Goal: Task Accomplishment & Management: Use online tool/utility

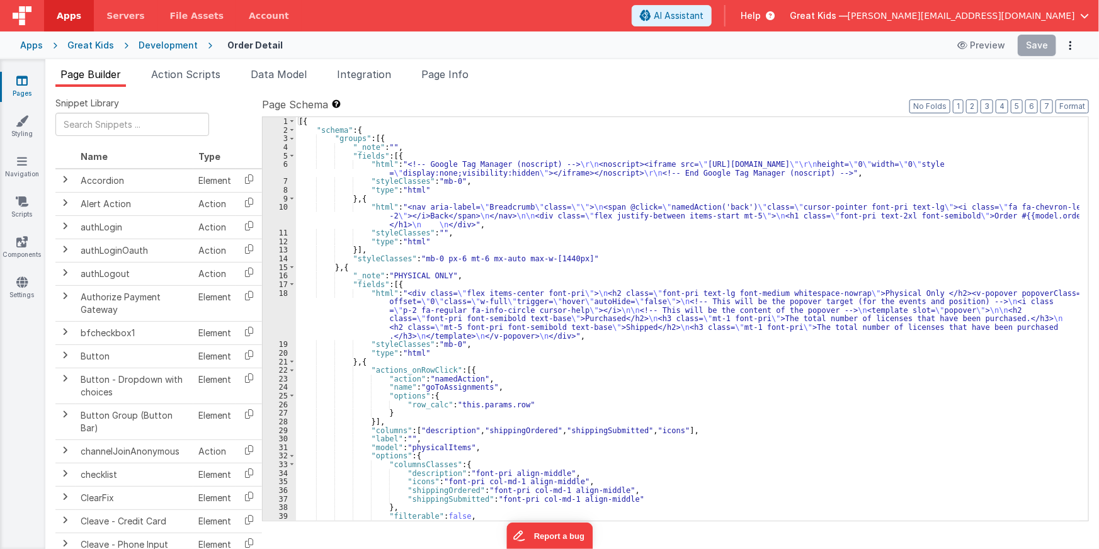
click at [102, 43] on div "Great Kids" at bounding box center [90, 45] width 47 height 13
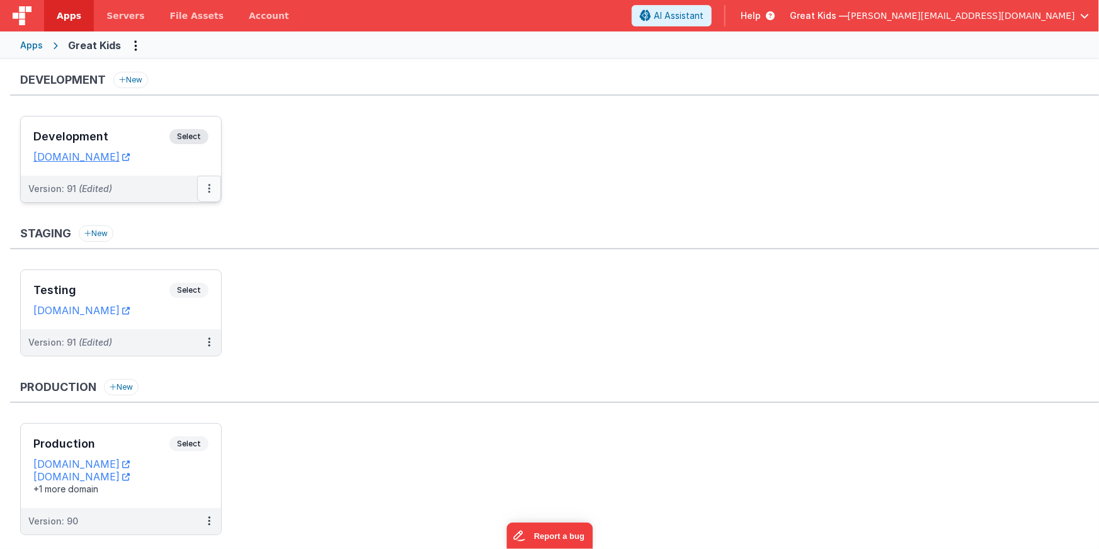
click at [210, 188] on icon at bounding box center [209, 188] width 3 height 1
click at [144, 344] on div at bounding box center [549, 274] width 1099 height 549
click at [209, 188] on icon at bounding box center [209, 188] width 3 height 1
click at [195, 211] on link "Edit" at bounding box center [165, 217] width 111 height 23
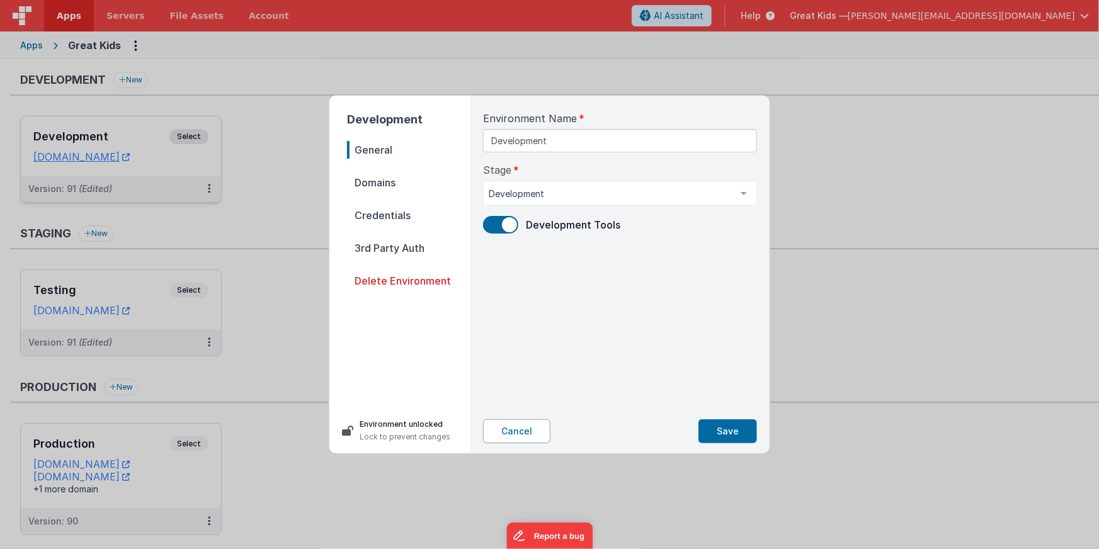
click at [514, 426] on button "Cancel" at bounding box center [516, 431] width 67 height 24
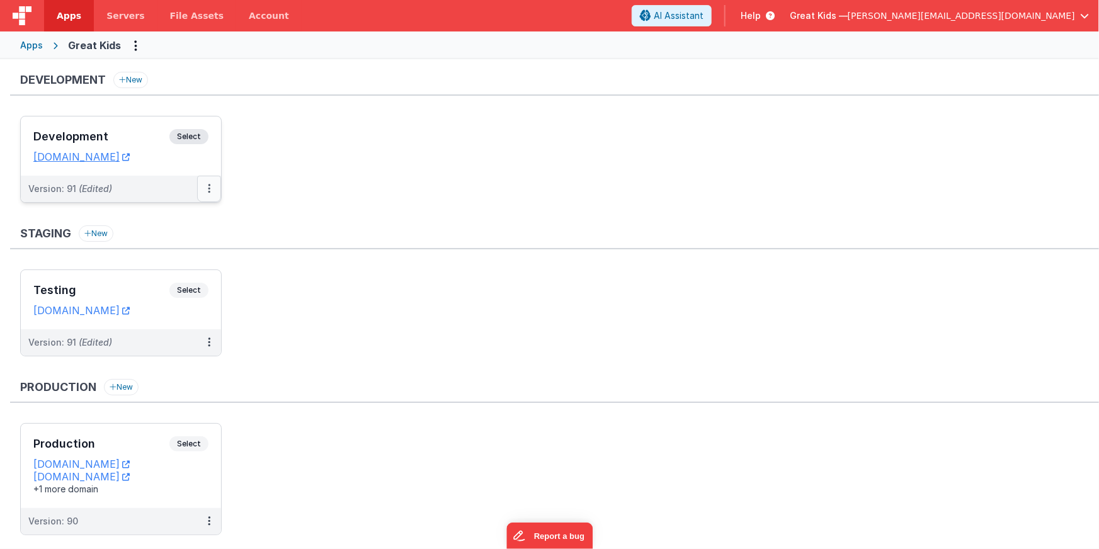
click at [208, 188] on icon at bounding box center [209, 188] width 3 height 1
click at [165, 242] on link "Deploy..." at bounding box center [165, 240] width 111 height 23
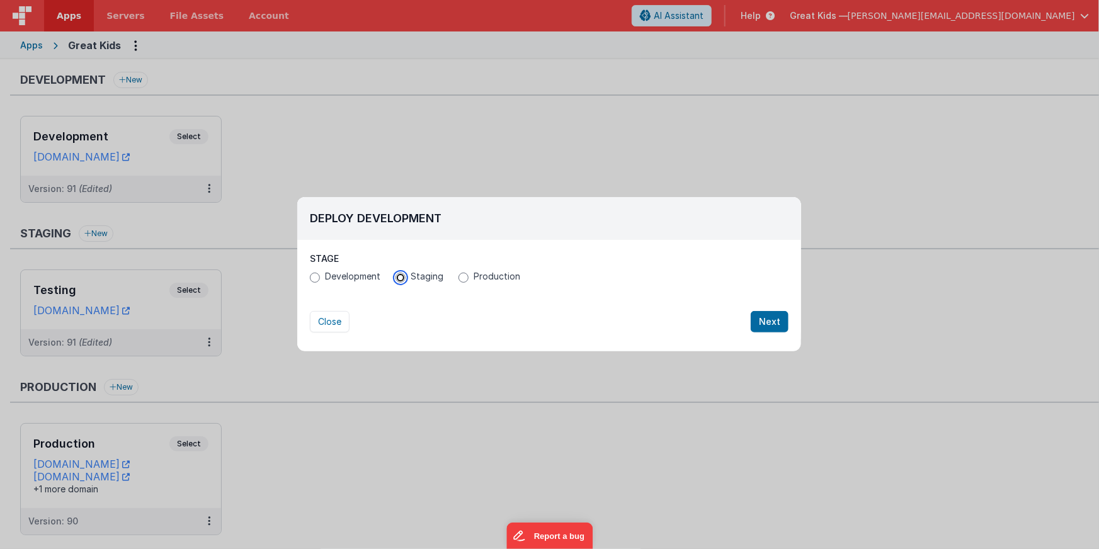
click at [400, 277] on input "Staging" at bounding box center [401, 278] width 10 height 10
radio input "true"
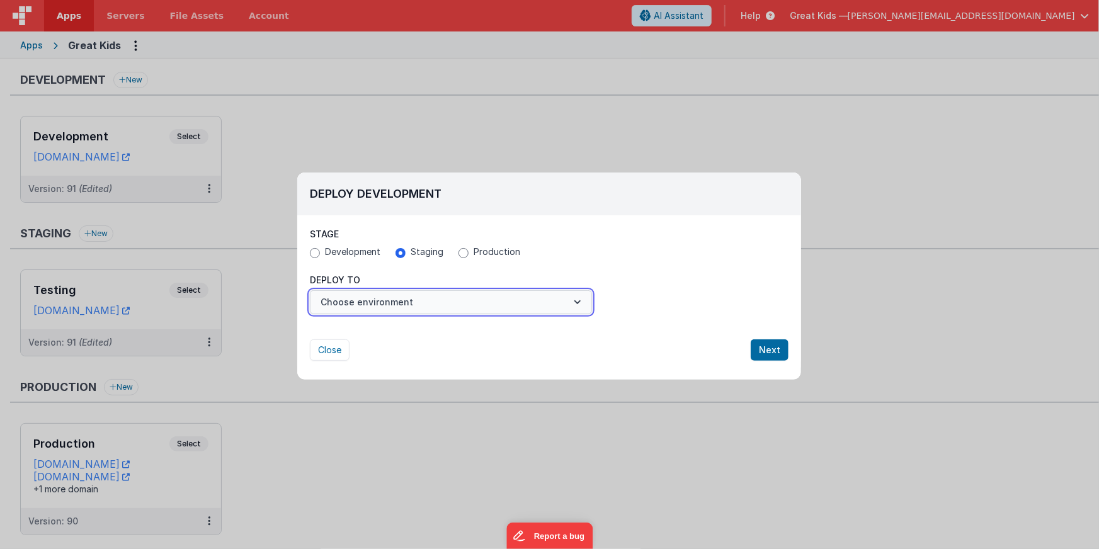
click at [440, 301] on button "Choose environment" at bounding box center [451, 302] width 282 height 24
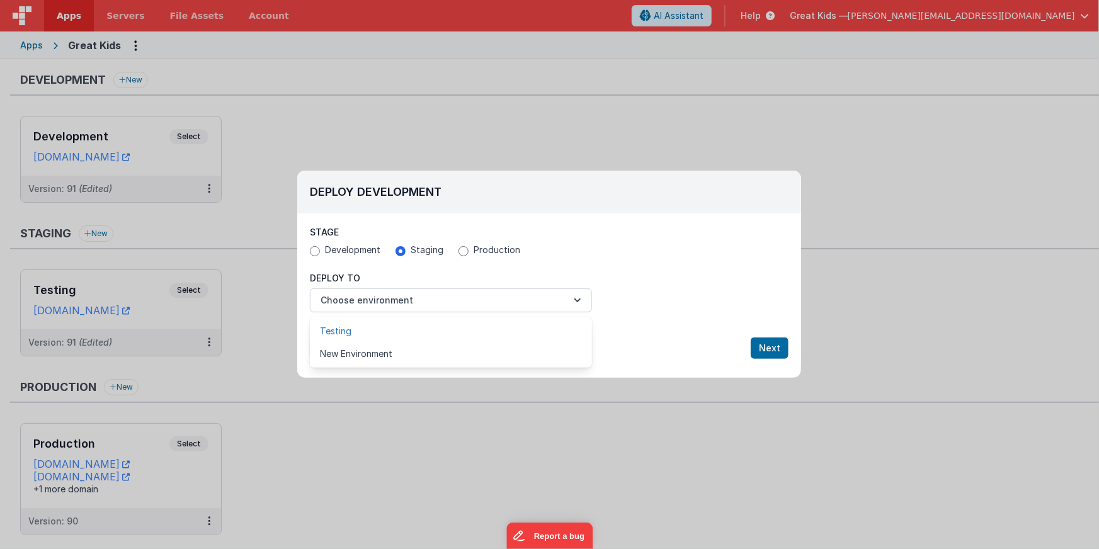
click at [426, 327] on link "Testing" at bounding box center [451, 331] width 282 height 23
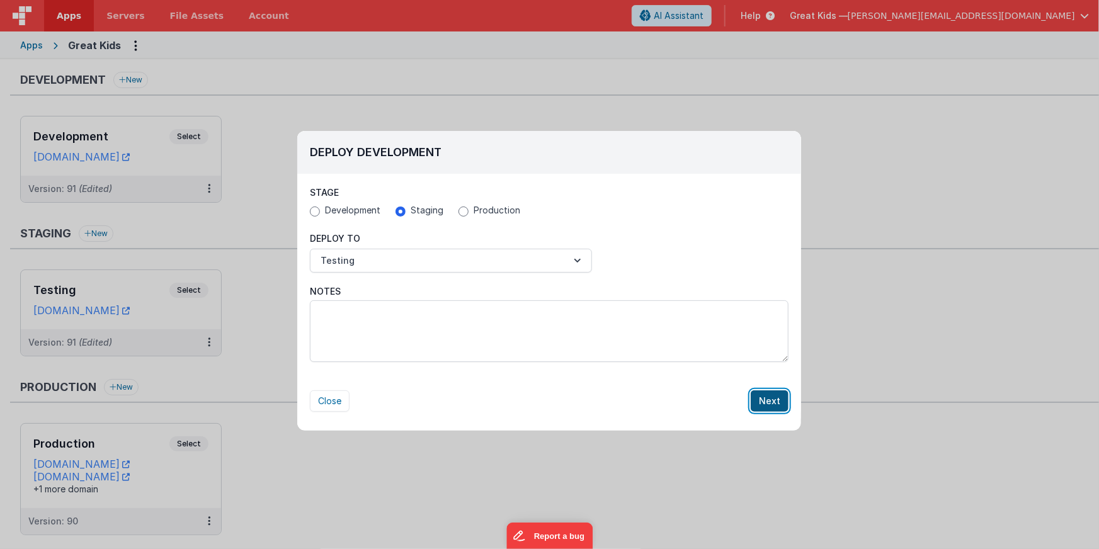
click at [762, 401] on button "Next" at bounding box center [770, 400] width 38 height 21
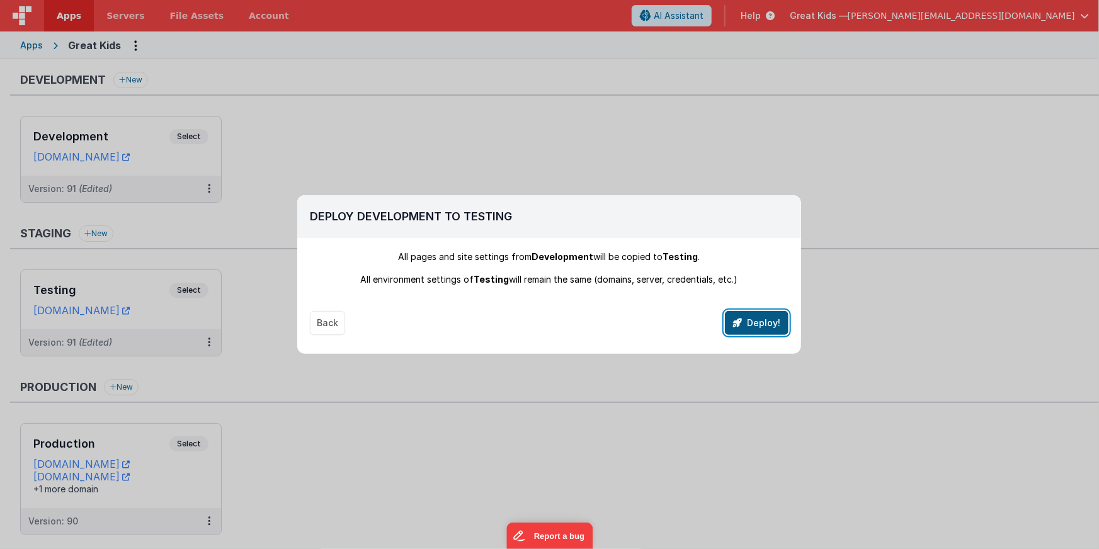
click at [756, 317] on button "Deploy!" at bounding box center [757, 323] width 64 height 24
